Goal: Use online tool/utility: Utilize a website feature to perform a specific function

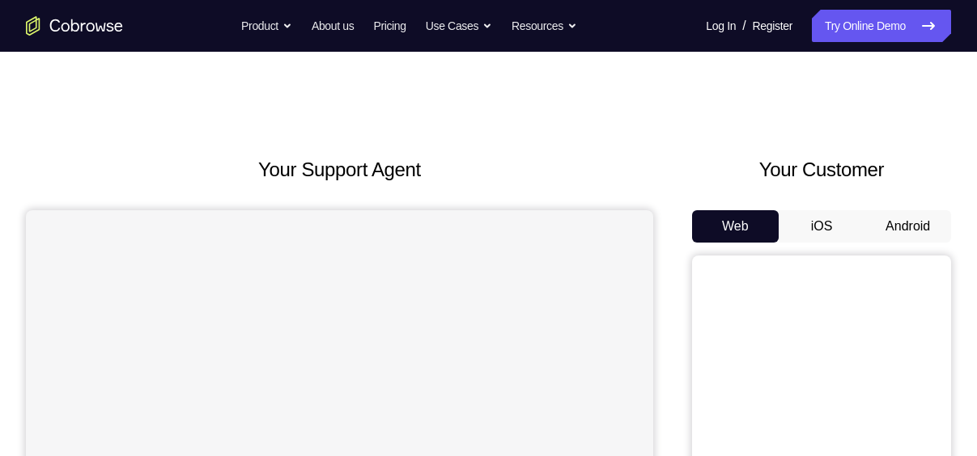
click at [835, 221] on button "iOS" at bounding box center [821, 226] width 87 height 32
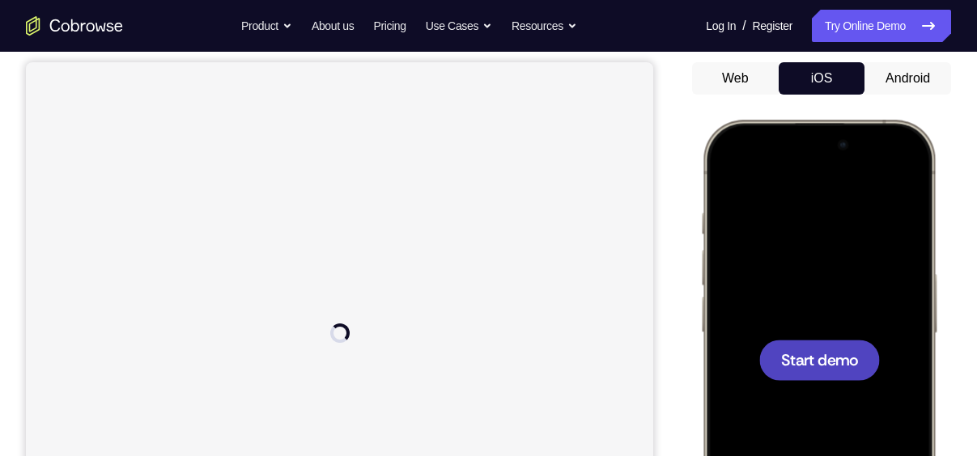
click at [809, 366] on span "Start demo" at bounding box center [819, 359] width 77 height 15
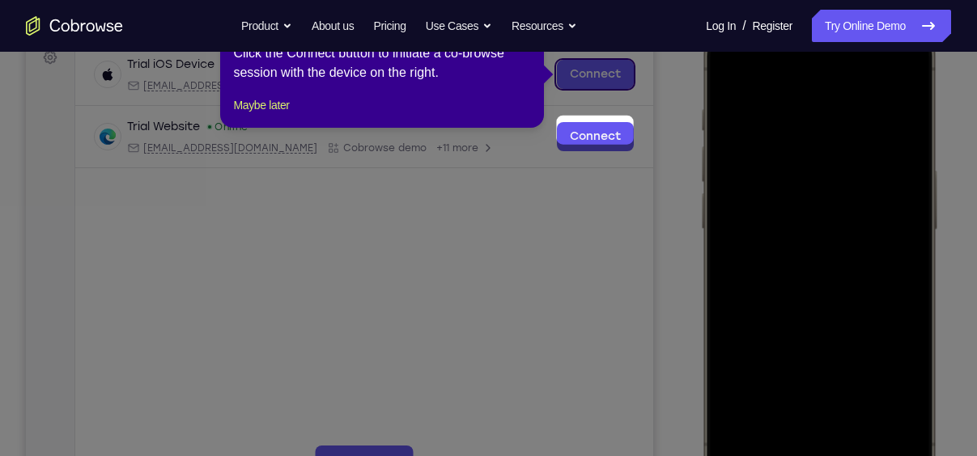
scroll to position [196, 0]
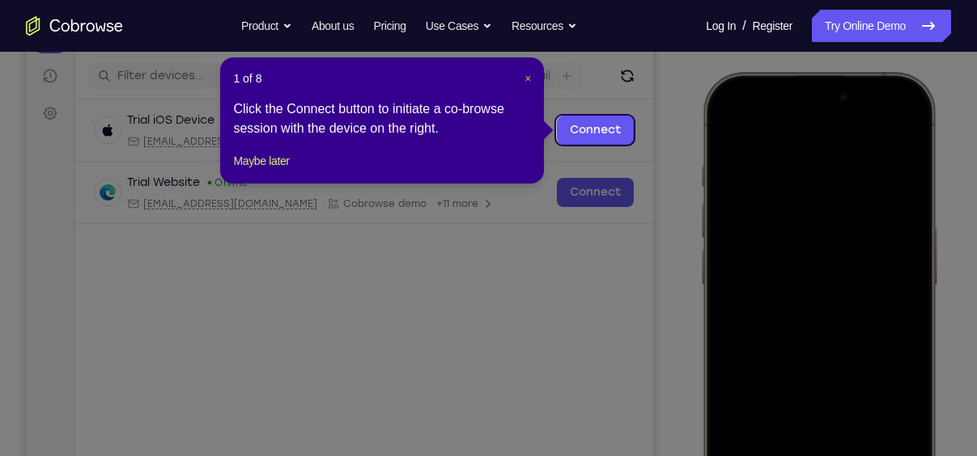
click at [528, 70] on button "×" at bounding box center [527, 78] width 6 height 16
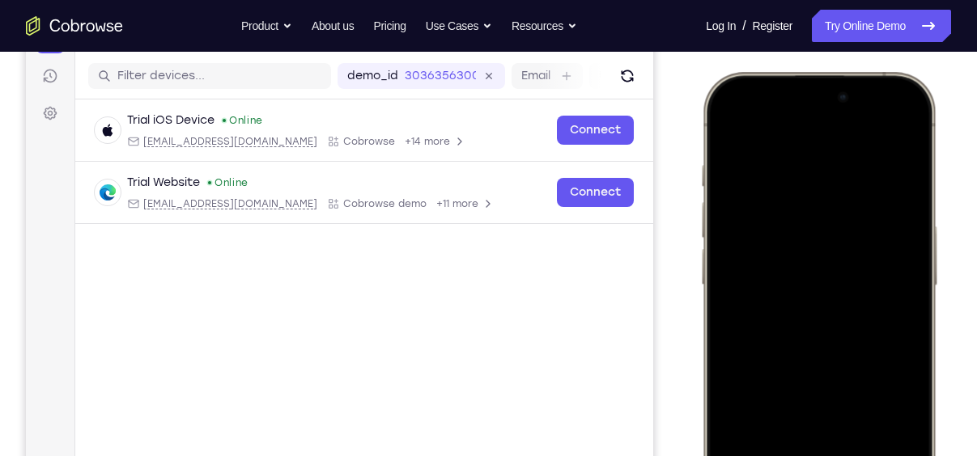
scroll to position [206, 0]
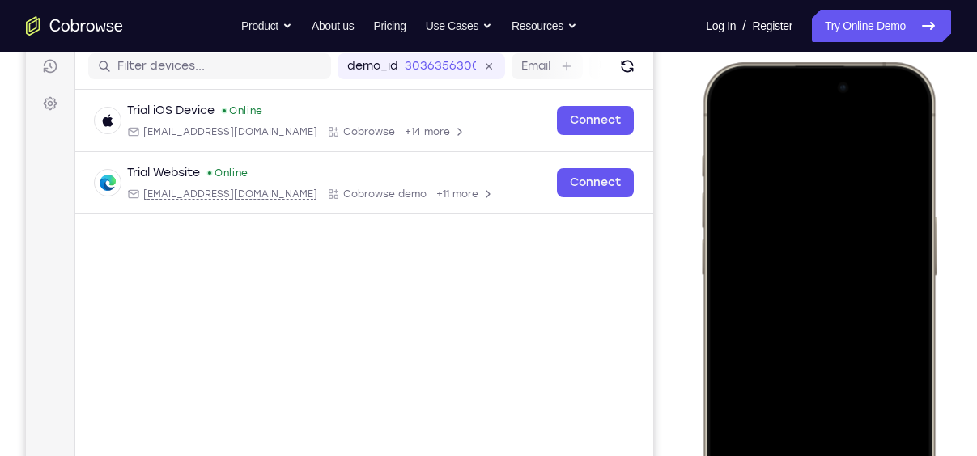
click at [746, 322] on div at bounding box center [818, 302] width 213 height 462
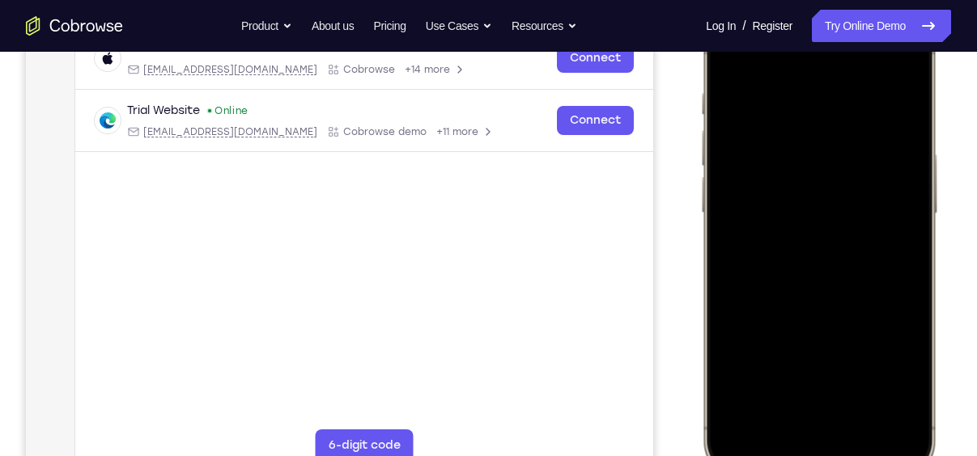
scroll to position [295, 0]
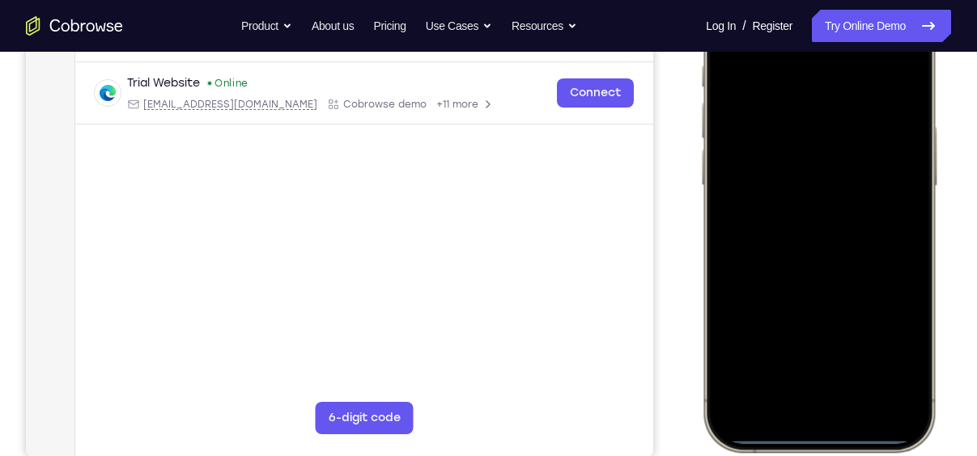
click at [793, 401] on div at bounding box center [818, 212] width 213 height 462
click at [836, 386] on div at bounding box center [818, 212] width 213 height 462
click at [800, 83] on div at bounding box center [818, 212] width 213 height 462
click at [783, 134] on div at bounding box center [818, 212] width 213 height 462
click at [799, 238] on div at bounding box center [818, 212] width 213 height 462
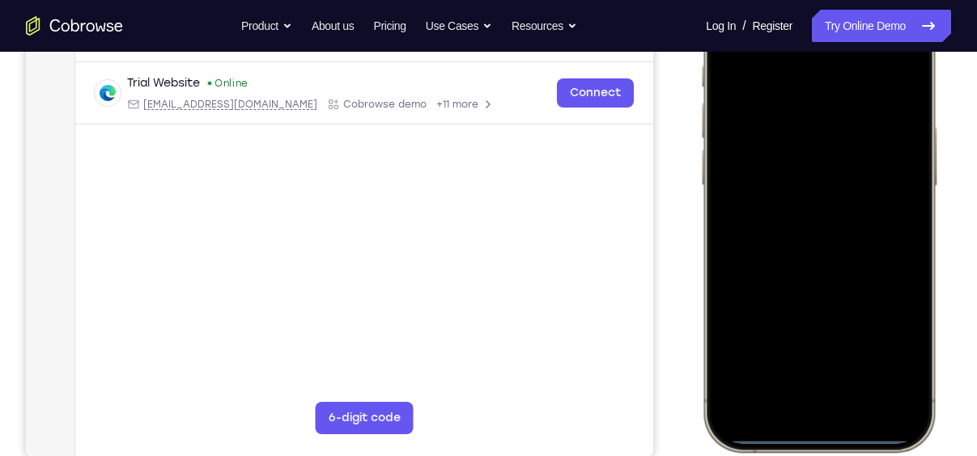
click at [808, 248] on div at bounding box center [818, 212] width 213 height 462
click at [832, 125] on div at bounding box center [818, 212] width 213 height 462
click at [817, 179] on div at bounding box center [818, 212] width 213 height 462
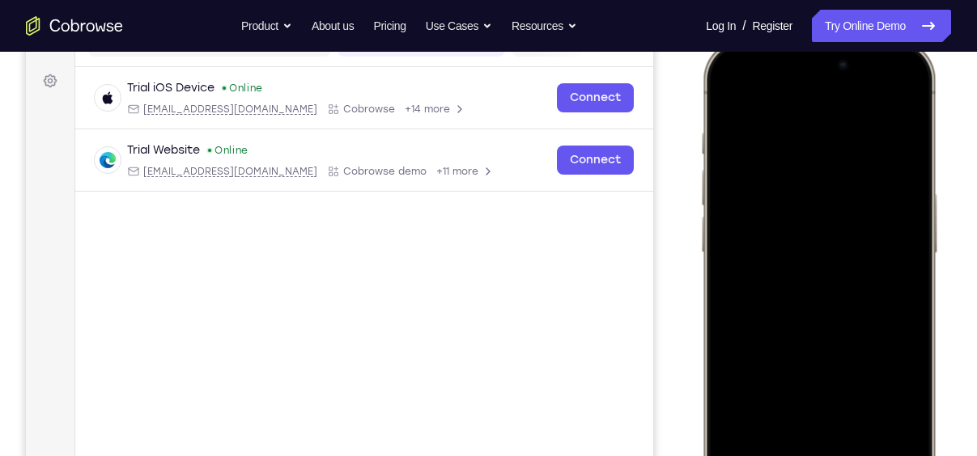
scroll to position [227, 0]
click at [859, 346] on div at bounding box center [818, 280] width 213 height 462
drag, startPoint x: 836, startPoint y: 346, endPoint x: 859, endPoint y: 235, distance: 112.4
click at [859, 235] on div at bounding box center [818, 280] width 213 height 462
drag, startPoint x: 862, startPoint y: 357, endPoint x: 870, endPoint y: 242, distance: 115.2
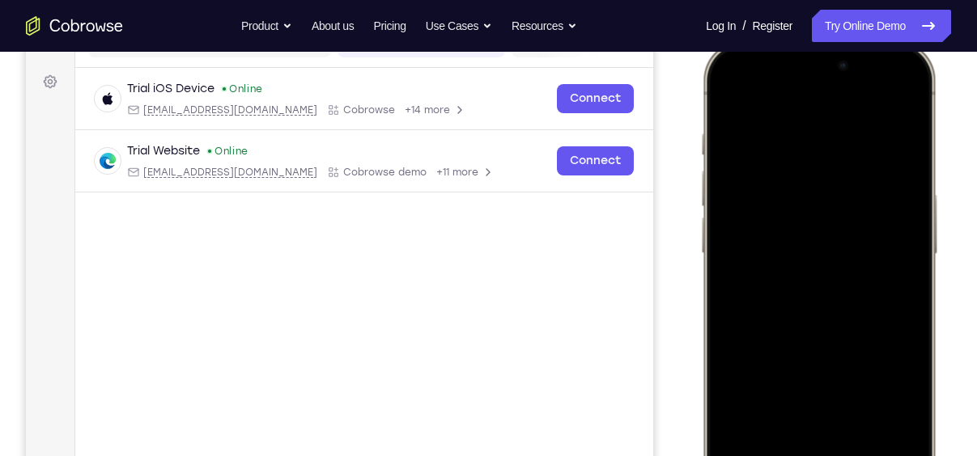
click at [870, 242] on div at bounding box center [818, 280] width 213 height 462
click at [730, 193] on div at bounding box center [818, 280] width 213 height 462
drag, startPoint x: 851, startPoint y: 258, endPoint x: 860, endPoint y: 498, distance: 239.7
click at [860, 456] on div at bounding box center [818, 280] width 213 height 462
click at [862, 430] on div at bounding box center [818, 280] width 213 height 462
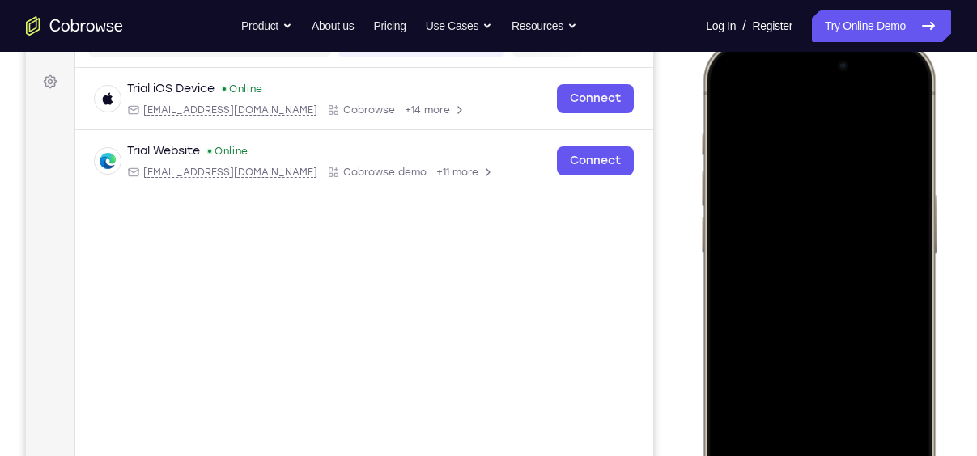
click at [854, 257] on div at bounding box center [818, 280] width 213 height 462
click at [728, 99] on div at bounding box center [818, 280] width 213 height 462
click at [800, 134] on div at bounding box center [818, 280] width 213 height 462
click at [797, 410] on div at bounding box center [818, 280] width 213 height 462
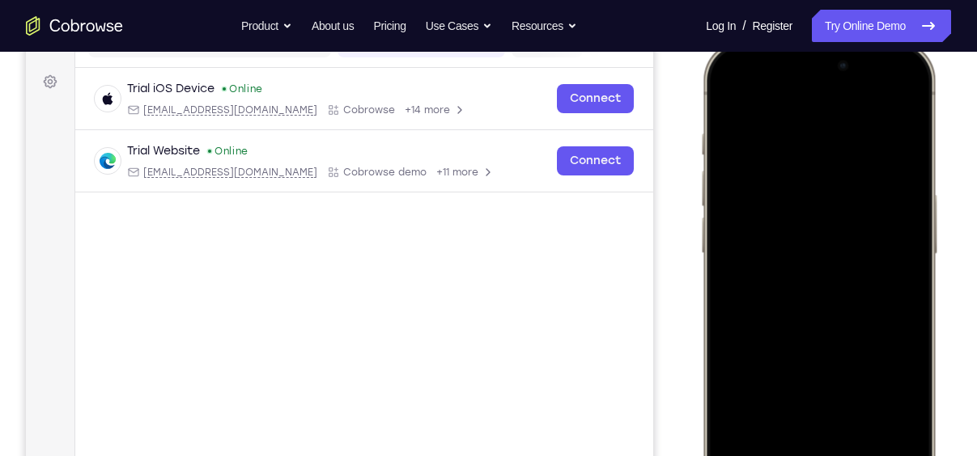
click at [886, 418] on div at bounding box center [818, 280] width 213 height 462
click at [899, 102] on div at bounding box center [818, 280] width 213 height 462
click at [857, 142] on div at bounding box center [818, 280] width 213 height 462
click at [817, 421] on div at bounding box center [818, 280] width 213 height 462
click at [847, 416] on div at bounding box center [818, 280] width 213 height 462
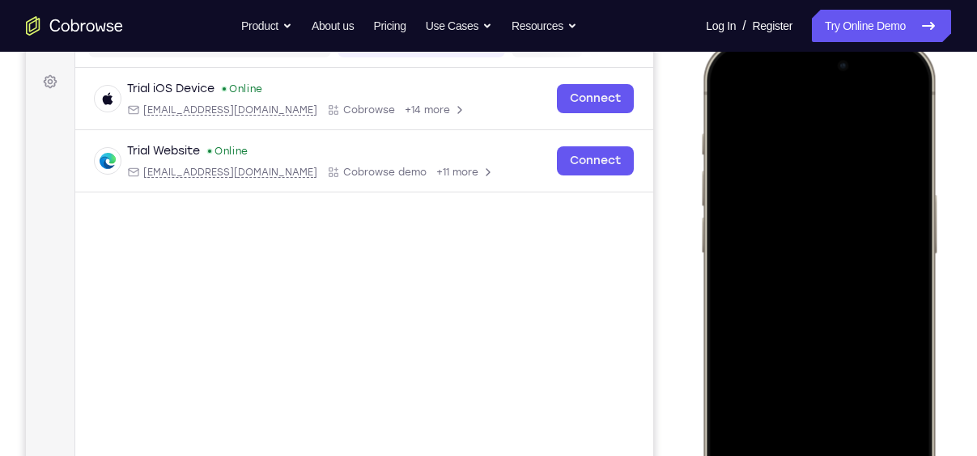
click at [883, 417] on div at bounding box center [818, 280] width 213 height 462
click at [899, 104] on div at bounding box center [818, 280] width 213 height 462
click at [860, 424] on div at bounding box center [818, 280] width 213 height 462
click at [846, 268] on div at bounding box center [818, 280] width 213 height 462
click at [820, 418] on div at bounding box center [818, 280] width 213 height 462
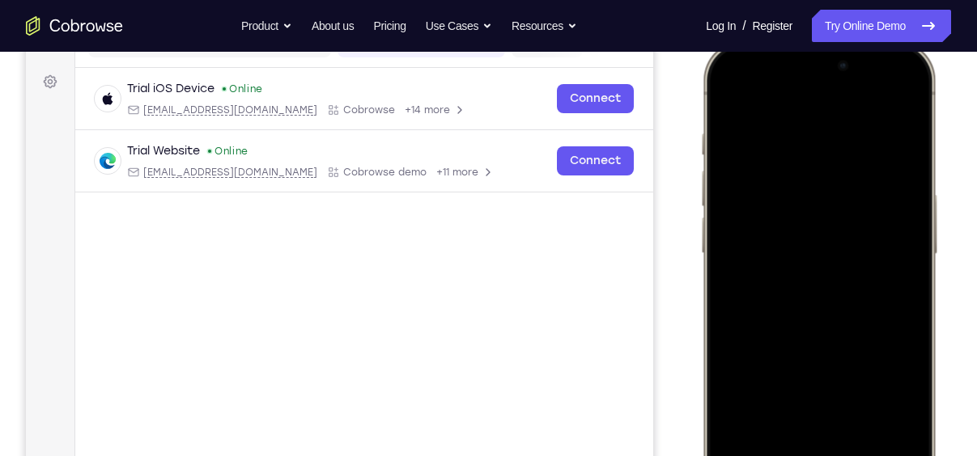
click at [903, 415] on div at bounding box center [818, 280] width 213 height 462
click at [823, 417] on div at bounding box center [818, 280] width 213 height 462
click at [753, 418] on div at bounding box center [818, 280] width 213 height 462
click at [895, 420] on div at bounding box center [818, 280] width 213 height 462
click at [801, 422] on div at bounding box center [818, 280] width 213 height 462
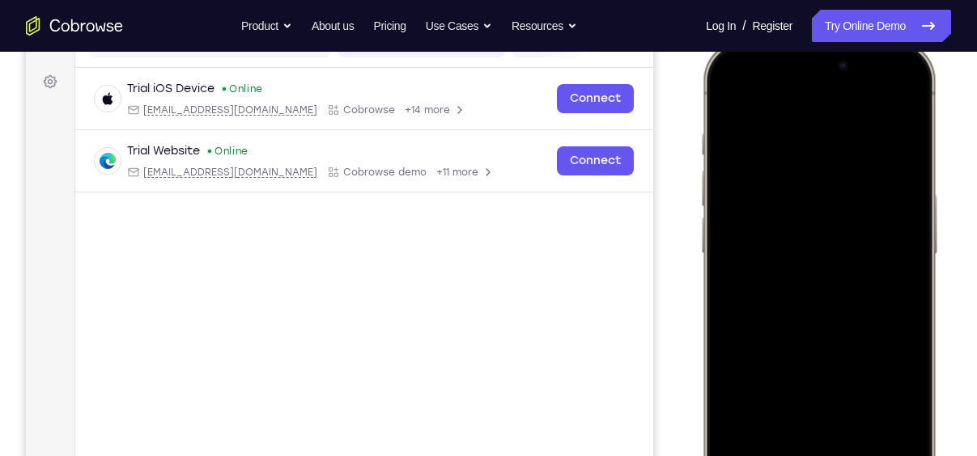
click at [790, 420] on div at bounding box center [818, 280] width 213 height 462
click at [902, 419] on div at bounding box center [818, 280] width 213 height 462
click at [732, 99] on div at bounding box center [818, 280] width 213 height 462
click at [731, 86] on div at bounding box center [818, 280] width 213 height 462
click at [899, 452] on div at bounding box center [818, 280] width 213 height 462
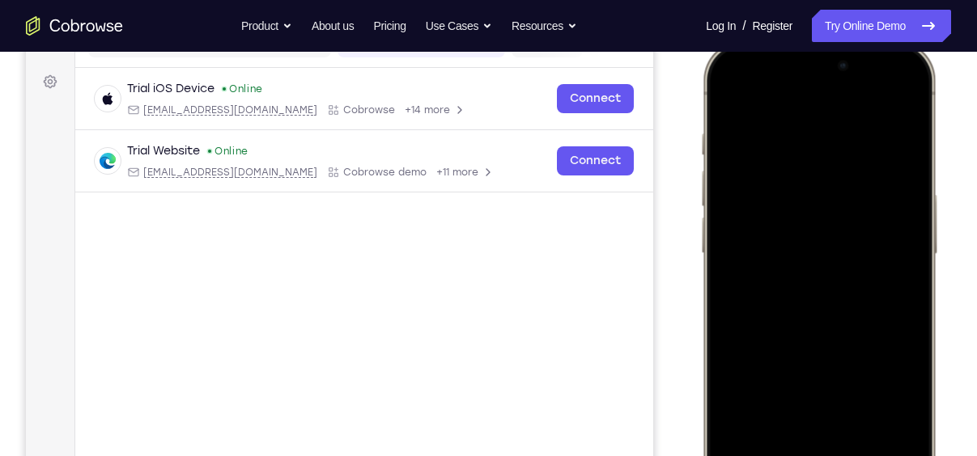
click at [852, 423] on div at bounding box center [818, 280] width 213 height 462
click at [730, 89] on div at bounding box center [818, 280] width 213 height 462
click at [897, 425] on div at bounding box center [818, 280] width 213 height 462
drag, startPoint x: 888, startPoint y: 257, endPoint x: 913, endPoint y: 47, distance: 211.9
click at [913, 47] on div at bounding box center [819, 280] width 238 height 481
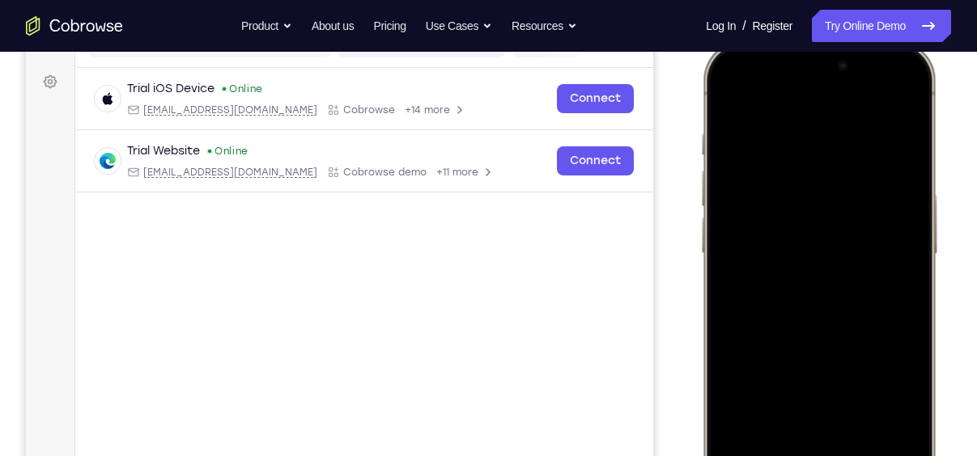
drag, startPoint x: 879, startPoint y: 197, endPoint x: 865, endPoint y: 498, distance: 300.5
click at [865, 456] on div at bounding box center [818, 280] width 213 height 462
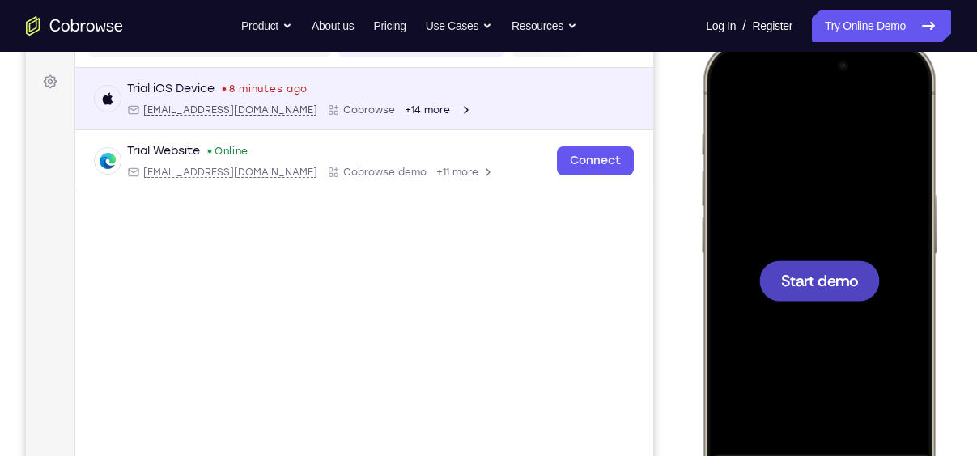
scroll to position [0, 0]
